Goal: Check status: Check status

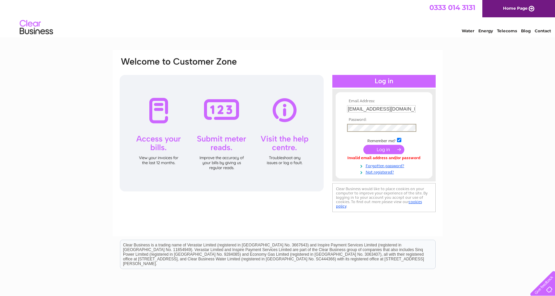
click at [328, 129] on div "Email Address: patthirsk@hotmail.co.uk Password:" at bounding box center [277, 135] width 317 height 157
click at [363, 145] on input "submit" at bounding box center [383, 149] width 41 height 9
click at [385, 147] on input "submit" at bounding box center [383, 148] width 41 height 9
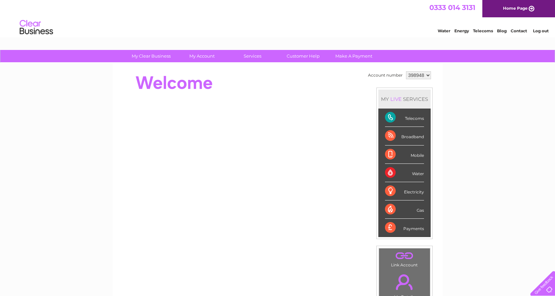
click at [391, 119] on div "Telecoms" at bounding box center [404, 118] width 39 height 18
click at [416, 118] on div "Telecoms" at bounding box center [404, 118] width 39 height 18
click at [390, 126] on div "Telecoms" at bounding box center [404, 118] width 39 height 18
click at [390, 122] on div "Telecoms" at bounding box center [404, 118] width 39 height 18
click at [413, 120] on div "Telecoms" at bounding box center [404, 118] width 39 height 18
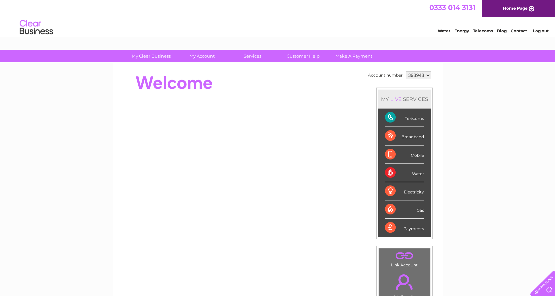
click at [413, 120] on div "Telecoms" at bounding box center [404, 118] width 39 height 18
click at [417, 171] on div "Water" at bounding box center [404, 173] width 39 height 18
click at [382, 171] on li "Water" at bounding box center [404, 173] width 52 height 18
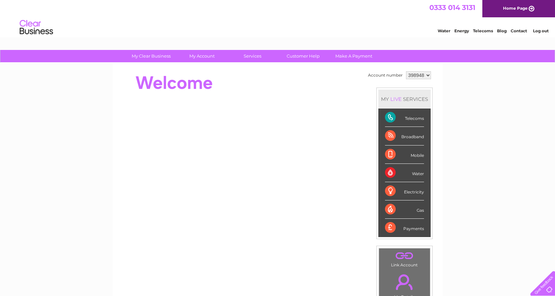
click at [391, 176] on div "Water" at bounding box center [404, 173] width 39 height 18
click at [391, 115] on div "Telecoms" at bounding box center [404, 118] width 39 height 18
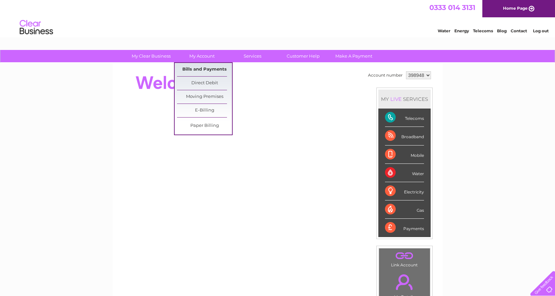
click at [185, 68] on link "Bills and Payments" at bounding box center [204, 69] width 55 height 13
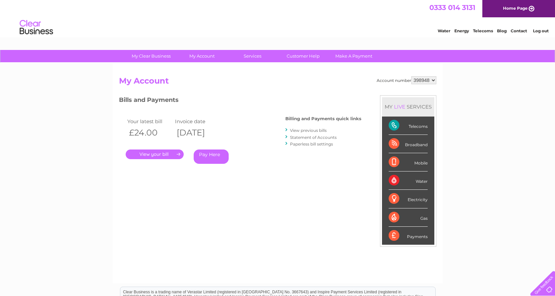
click at [158, 150] on link "." at bounding box center [155, 155] width 58 height 10
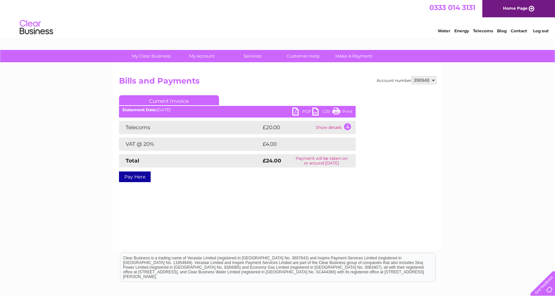
click at [298, 111] on link "PDF" at bounding box center [302, 113] width 20 height 10
click at [206, 100] on link "Current Invoice" at bounding box center [169, 100] width 100 height 10
click at [346, 126] on td "Show details" at bounding box center [335, 127] width 42 height 13
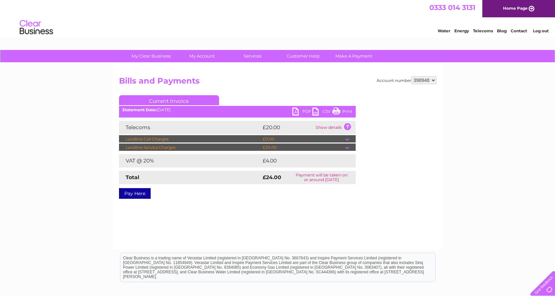
click at [167, 96] on link "Current Invoice" at bounding box center [169, 100] width 100 height 10
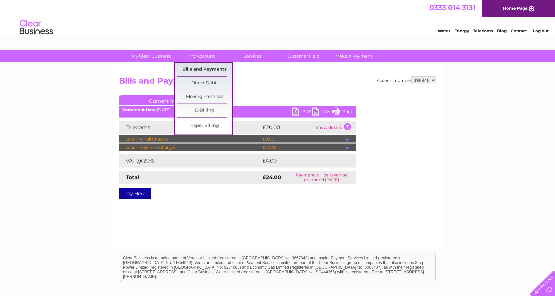
click at [193, 68] on link "Bills and Payments" at bounding box center [204, 69] width 55 height 13
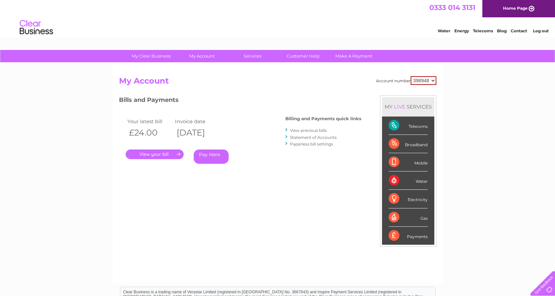
click at [310, 130] on link "View previous bills" at bounding box center [308, 130] width 37 height 5
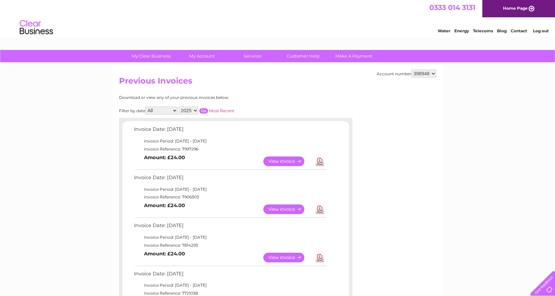
click at [274, 211] on link "View" at bounding box center [287, 210] width 49 height 10
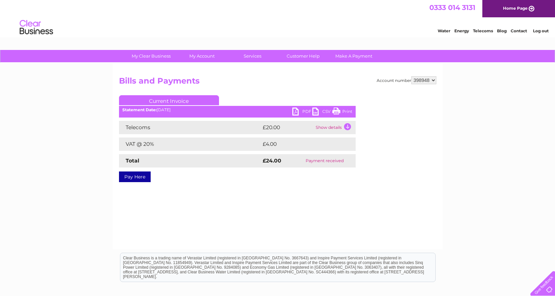
click at [301, 112] on link "PDF" at bounding box center [302, 113] width 20 height 10
